Goal: Information Seeking & Learning: Learn about a topic

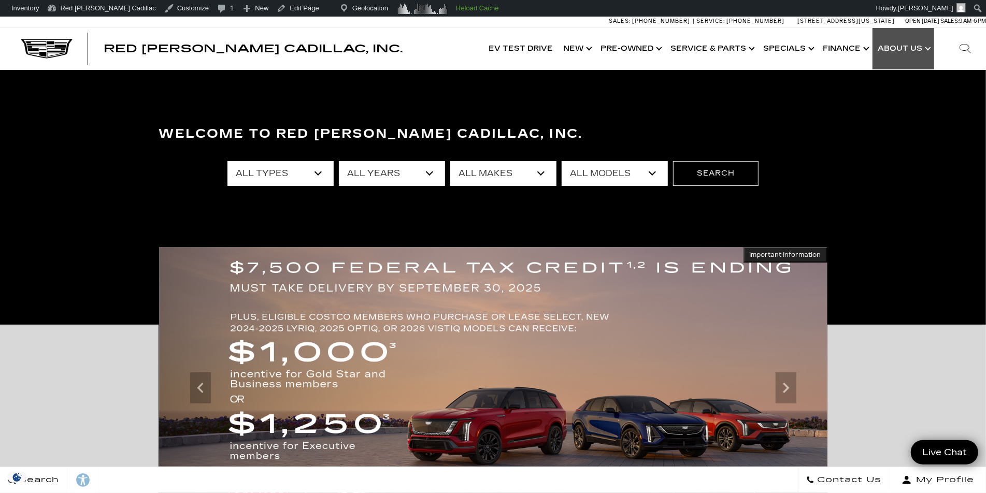
click at [930, 50] on link "Show About Us" at bounding box center [903, 48] width 62 height 41
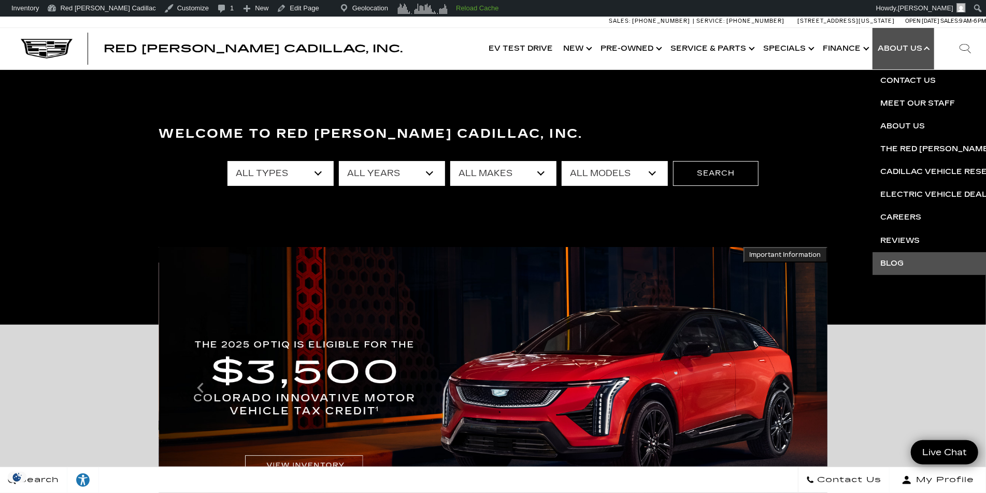
click at [896, 262] on link "Blog" at bounding box center [997, 263] width 251 height 23
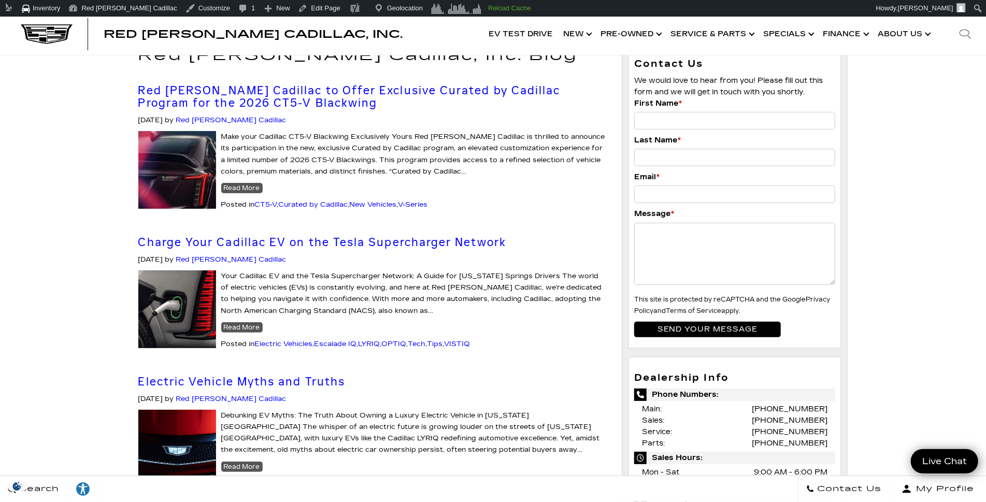
scroll to position [49, 0]
click at [283, 344] on link "Electric Vehicles" at bounding box center [284, 344] width 58 height 8
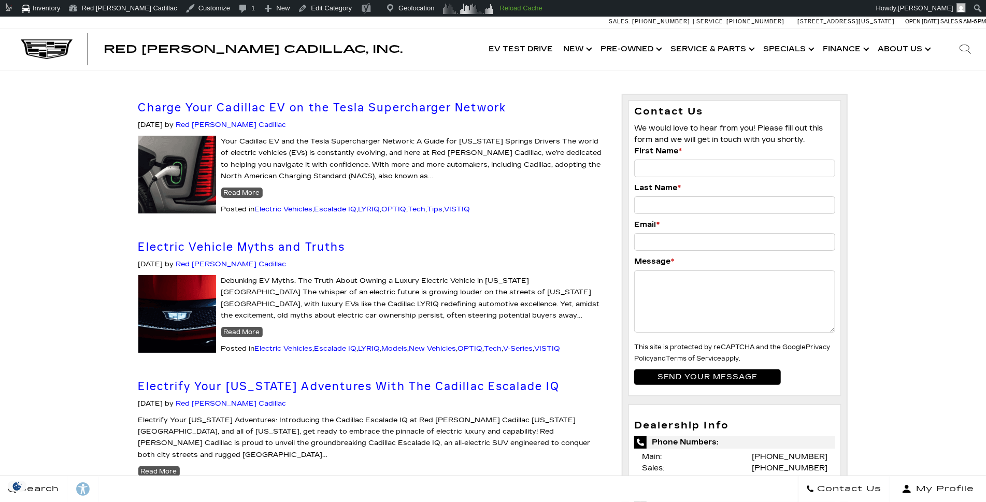
scroll to position [2, 0]
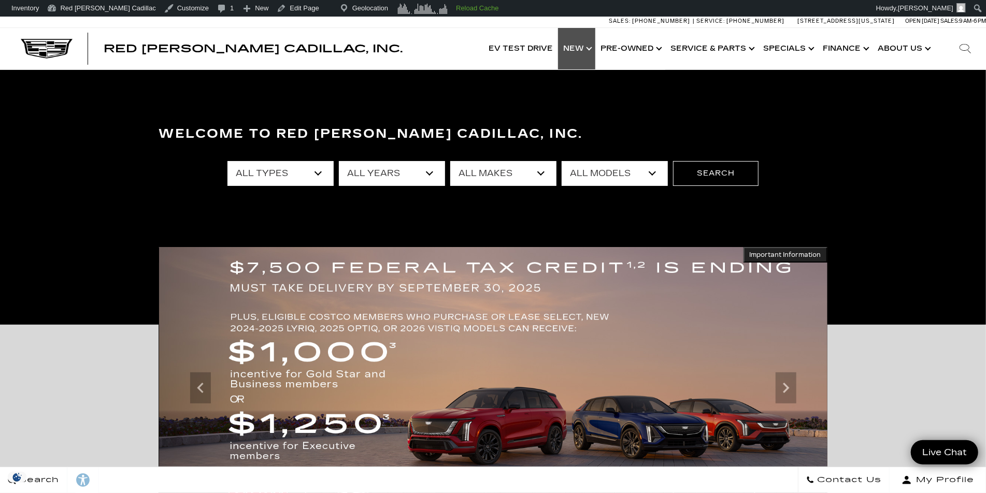
click at [585, 53] on link "Show New" at bounding box center [576, 48] width 37 height 41
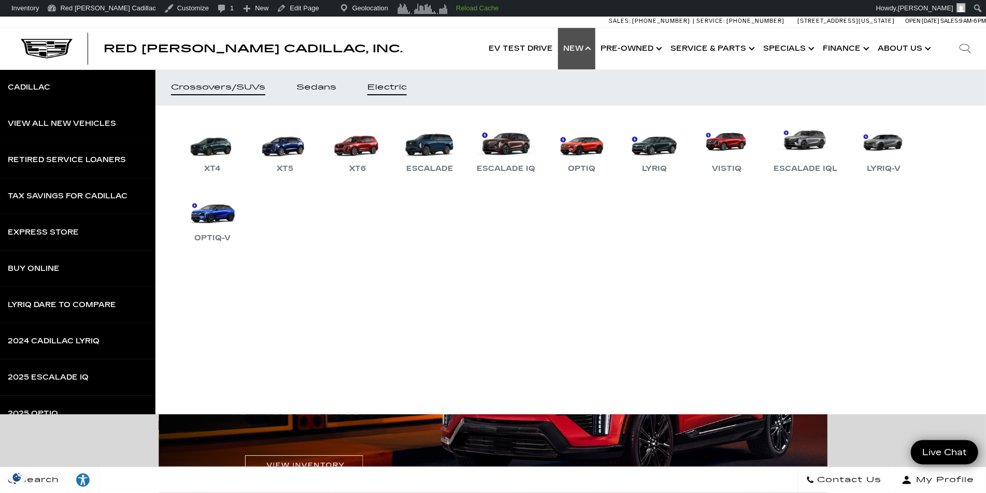
click at [386, 89] on div "Electric" at bounding box center [386, 87] width 39 height 7
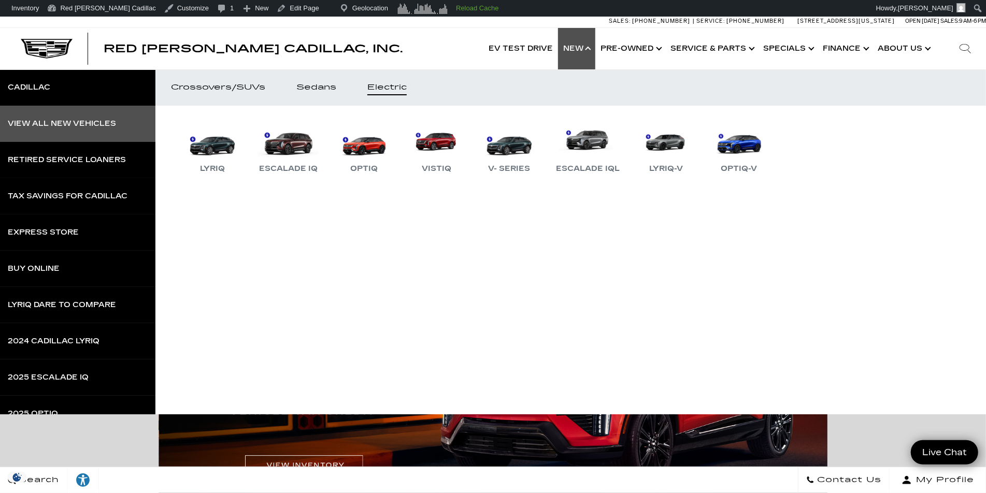
click at [68, 122] on div "View All New Vehicles" at bounding box center [62, 123] width 108 height 7
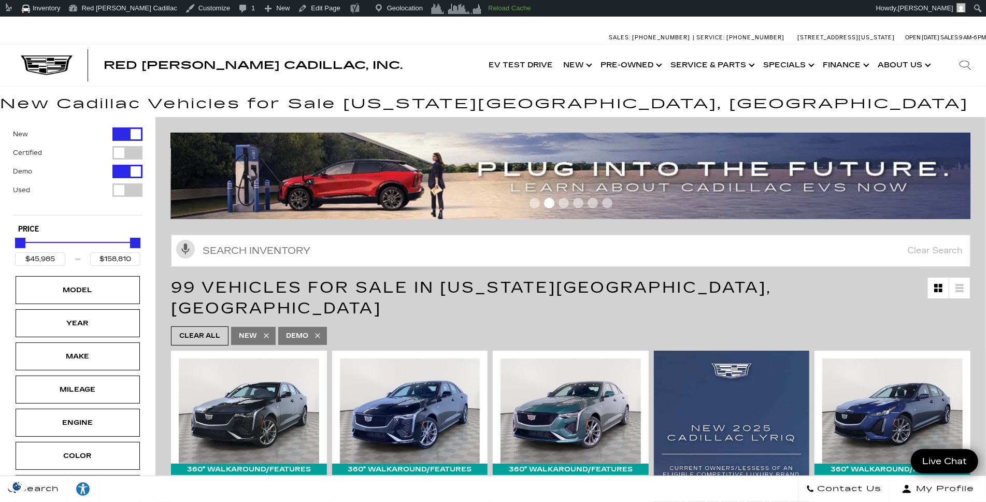
click at [724, 174] on img at bounding box center [575, 176] width 808 height 87
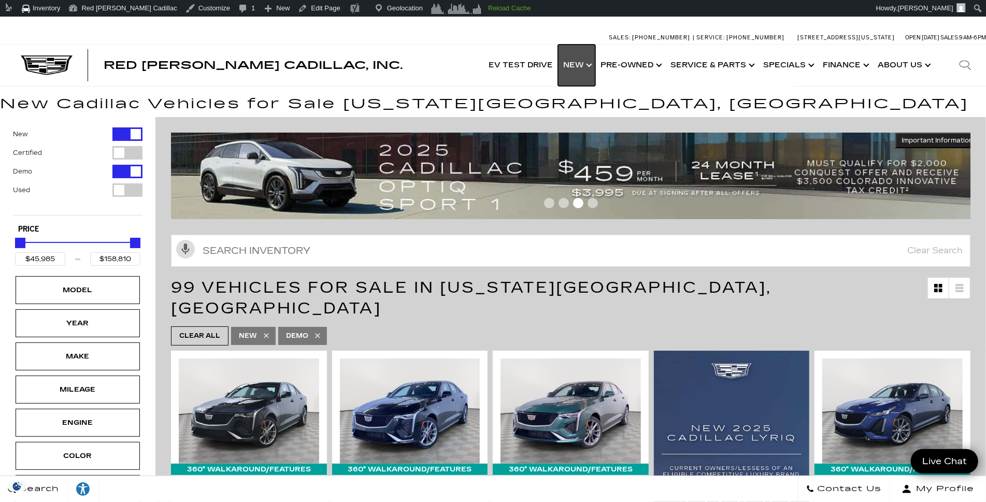
click at [581, 75] on link "Show New" at bounding box center [576, 65] width 37 height 41
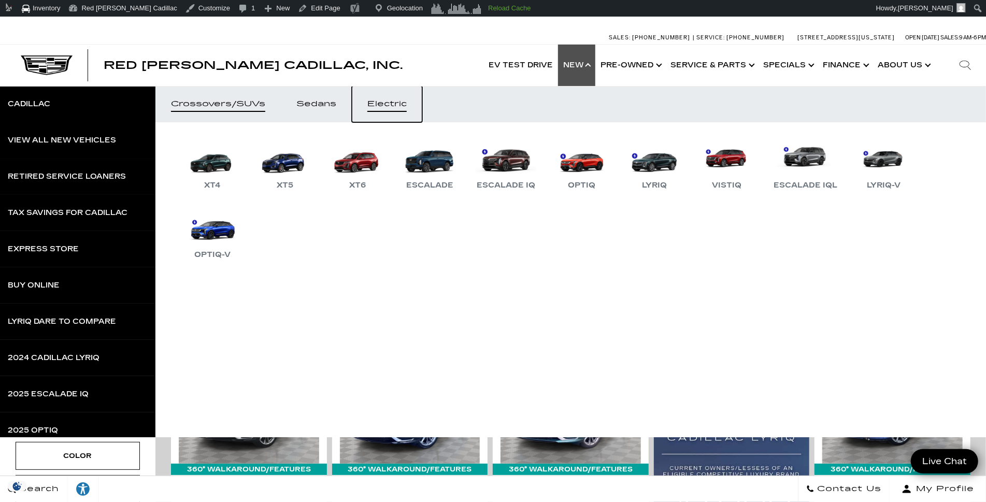
click at [390, 111] on link "Electric" at bounding box center [387, 104] width 70 height 36
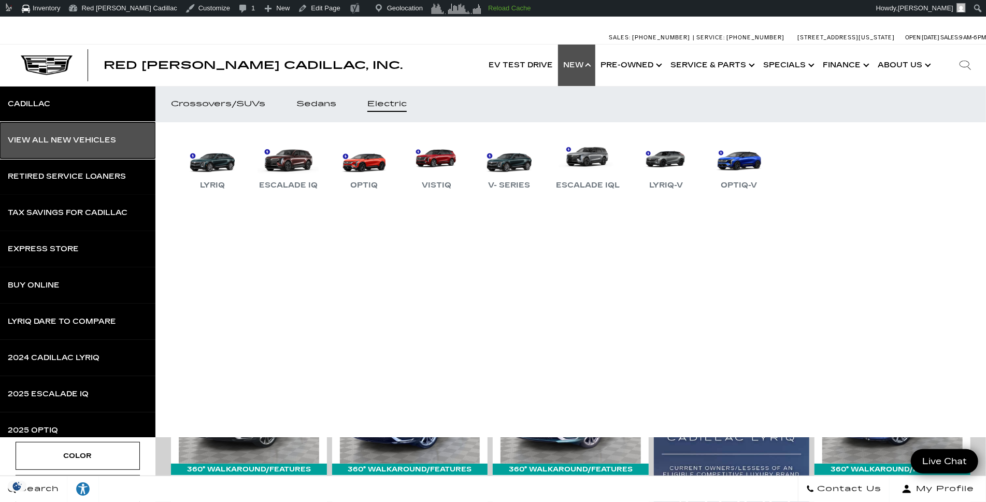
click at [47, 141] on div "View All New Vehicles" at bounding box center [62, 140] width 108 height 7
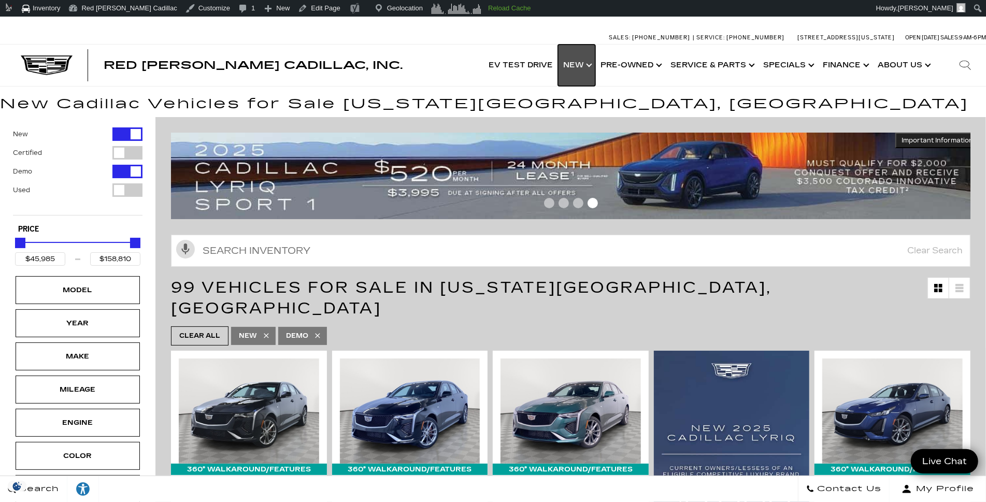
click at [591, 66] on link "Show New" at bounding box center [576, 65] width 37 height 41
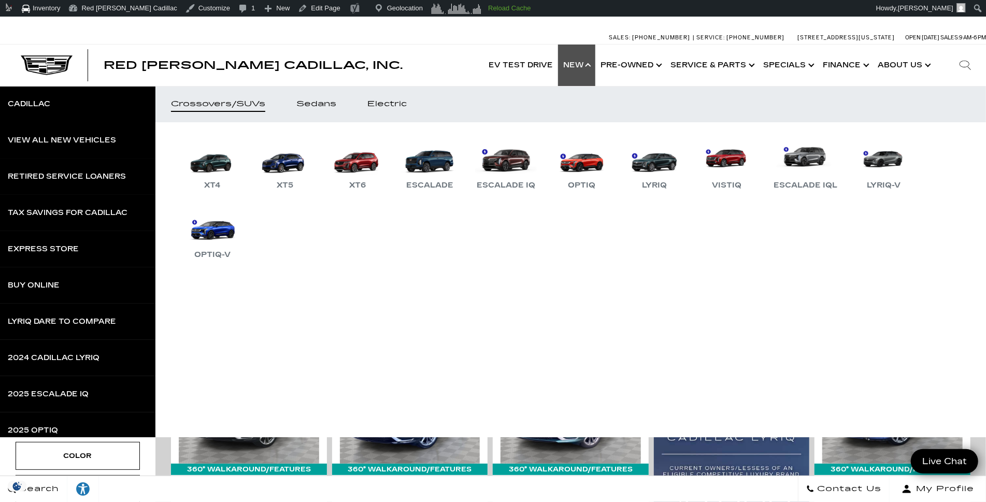
click at [388, 62] on div "Red Noland Cadillac, Inc. Accessible Menu EV Test Drive Show New Cadillac Cross…" at bounding box center [493, 65] width 986 height 41
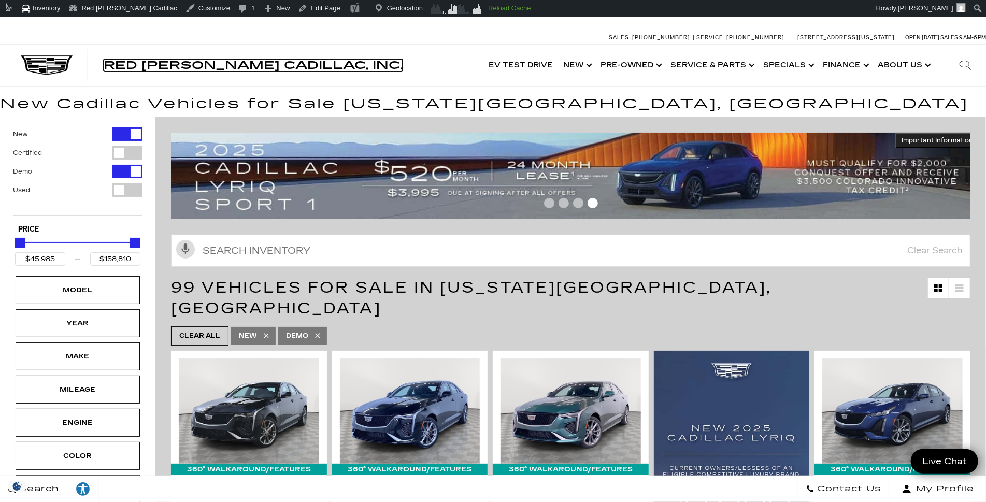
click at [159, 65] on span "Red [PERSON_NAME] Cadillac, Inc." at bounding box center [253, 65] width 299 height 12
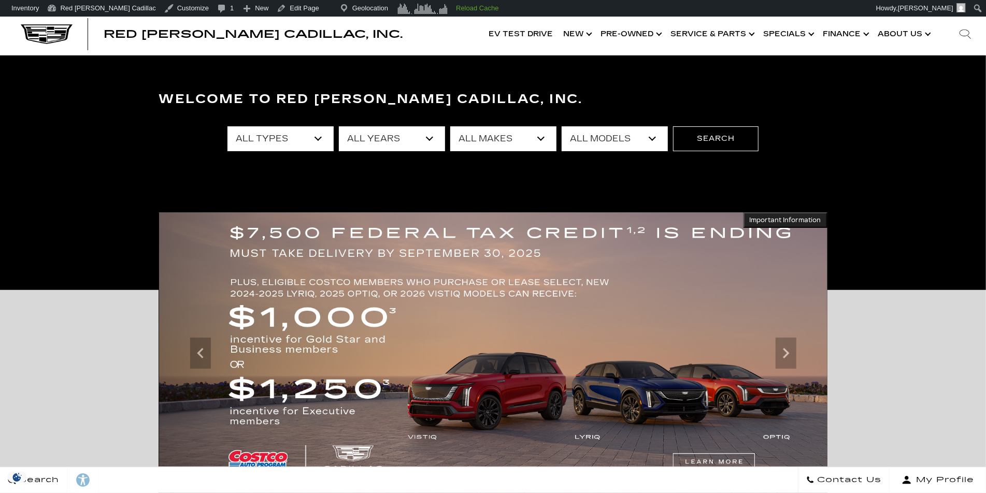
scroll to position [78, 0]
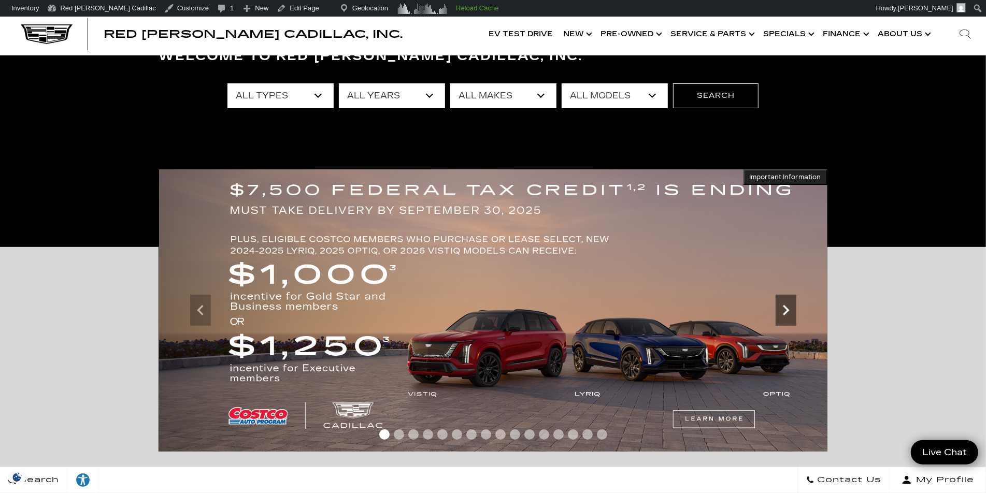
click at [791, 304] on icon "Next" at bounding box center [786, 310] width 21 height 21
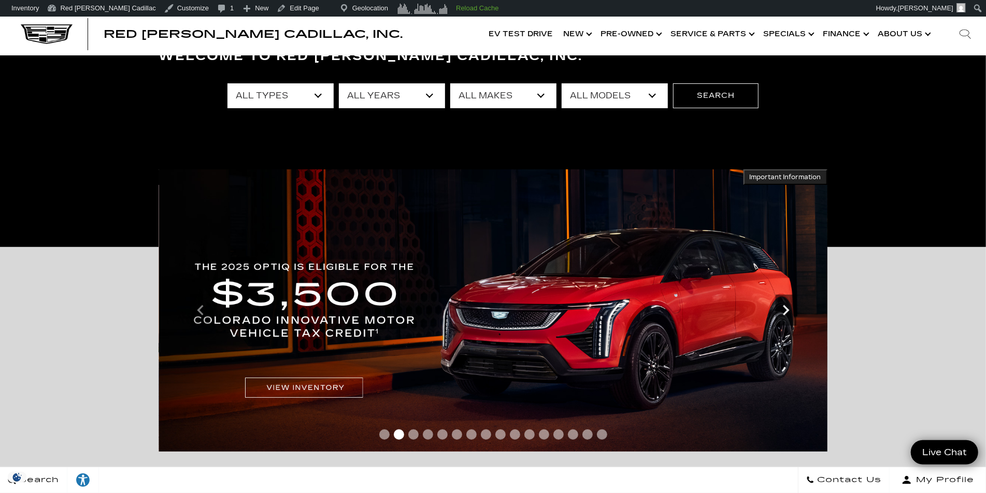
click at [791, 304] on icon "Next" at bounding box center [786, 310] width 21 height 21
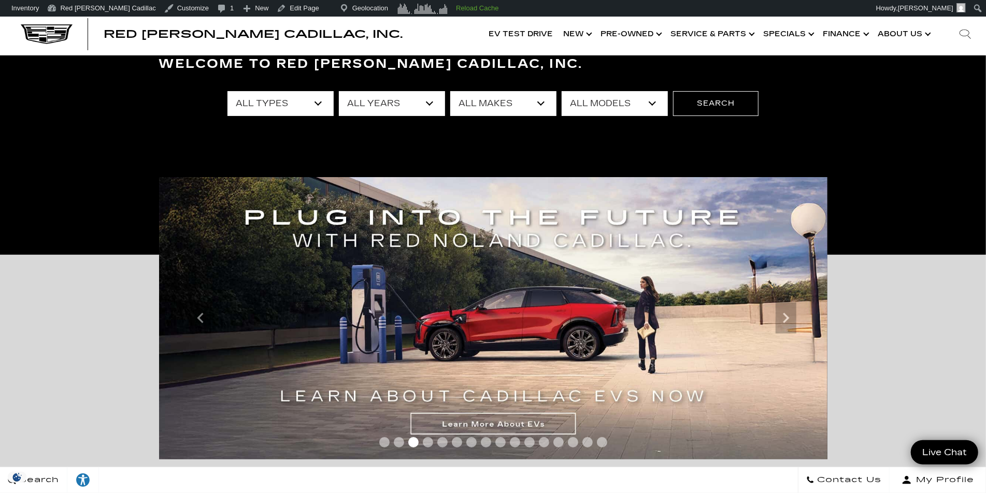
scroll to position [0, 0]
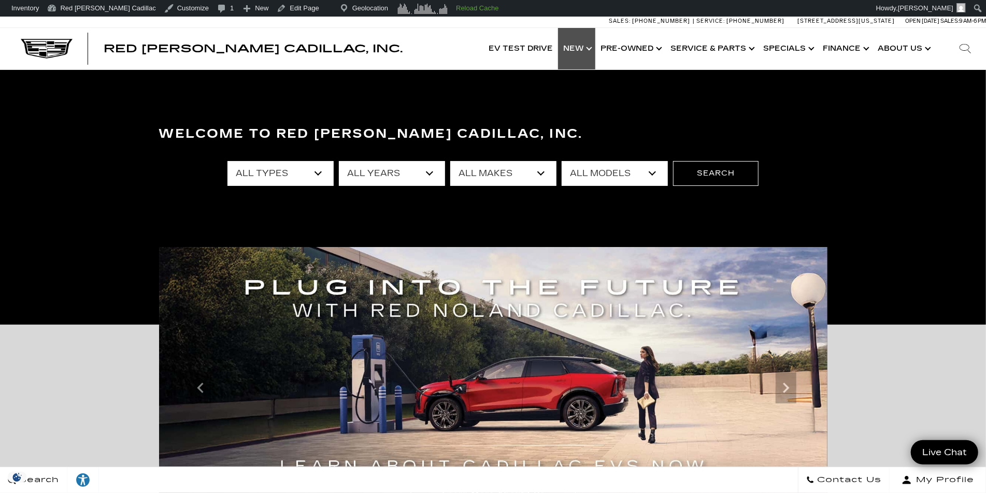
click at [589, 53] on link "Show New" at bounding box center [576, 48] width 37 height 41
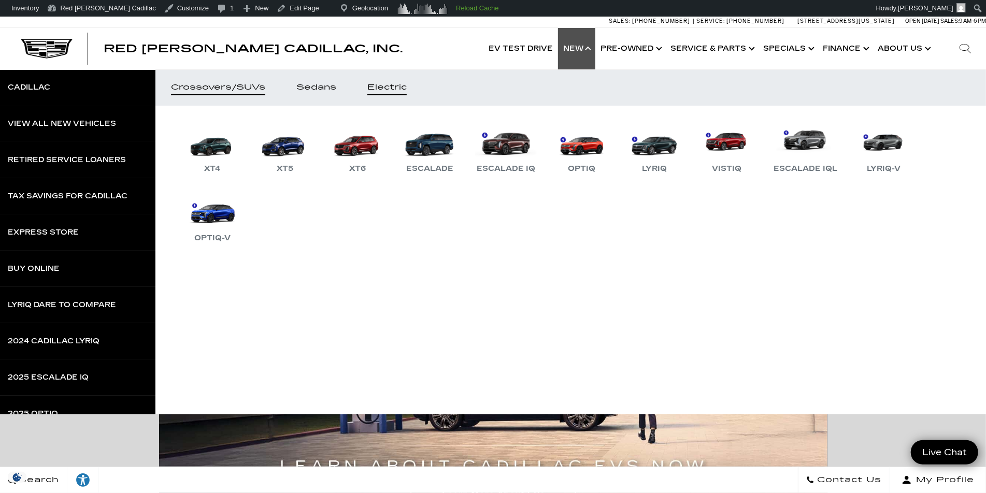
click at [379, 86] on div "Electric" at bounding box center [386, 87] width 39 height 7
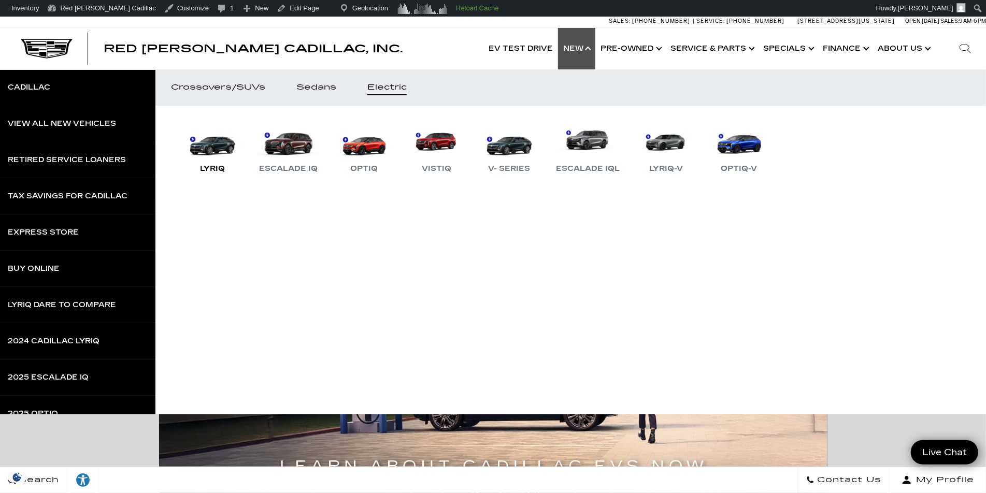
click at [212, 142] on link "LYRIQ" at bounding box center [212, 148] width 62 height 54
